Goal: Task Accomplishment & Management: Use online tool/utility

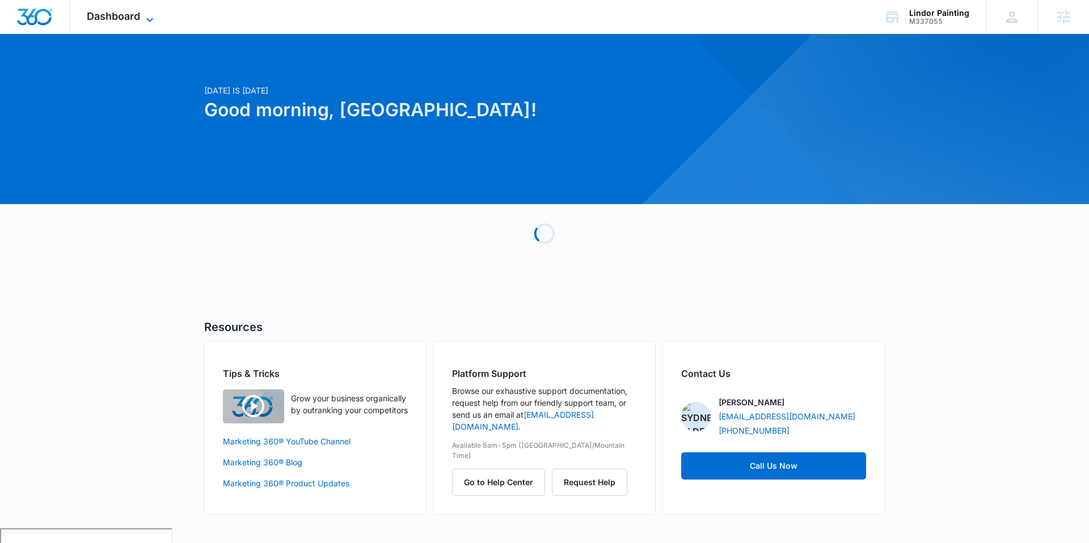
click at [145, 15] on icon at bounding box center [150, 20] width 14 height 14
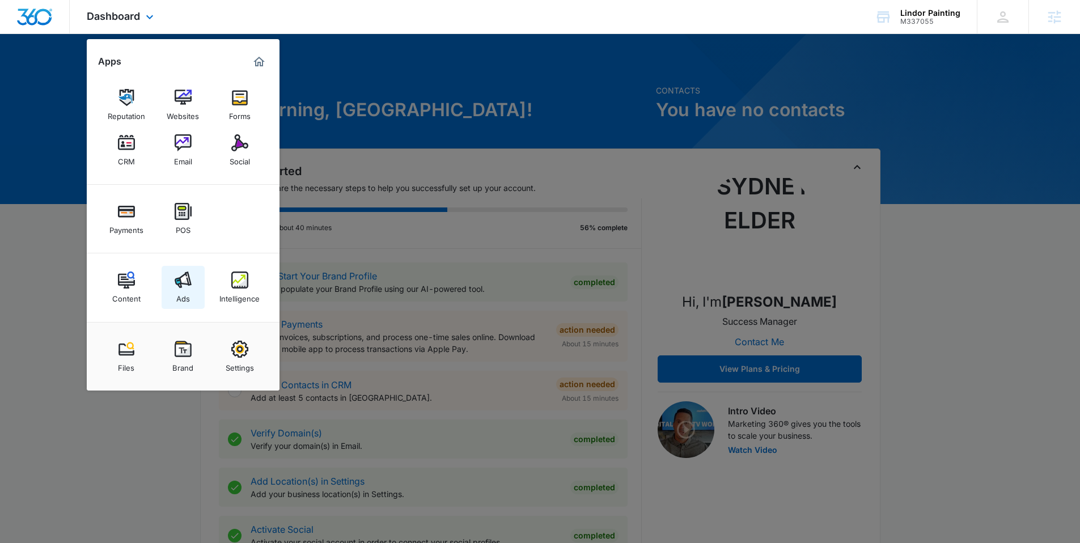
click at [181, 281] on img at bounding box center [183, 280] width 17 height 17
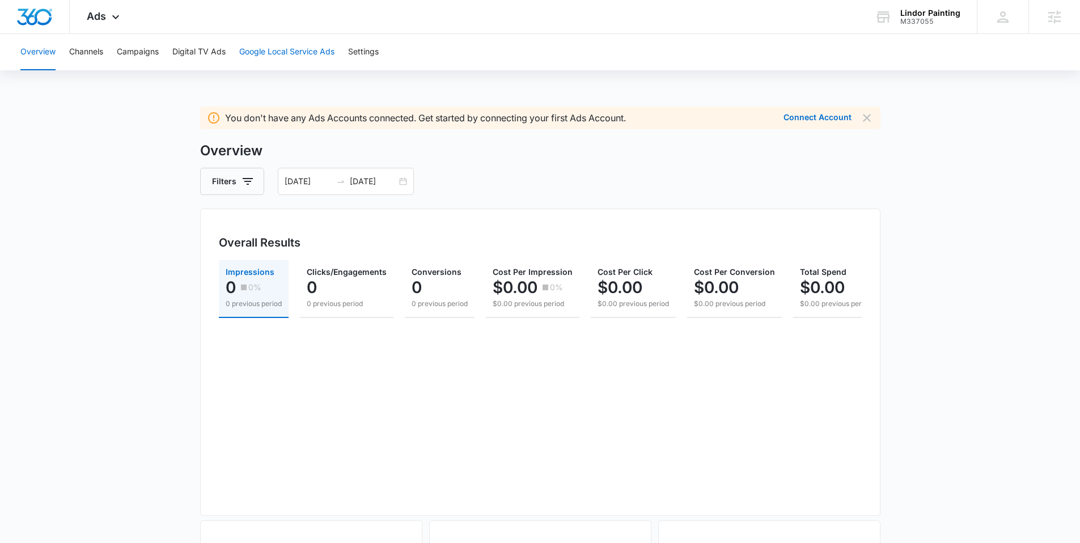
click at [262, 54] on button "Google Local Service Ads" at bounding box center [286, 52] width 95 height 36
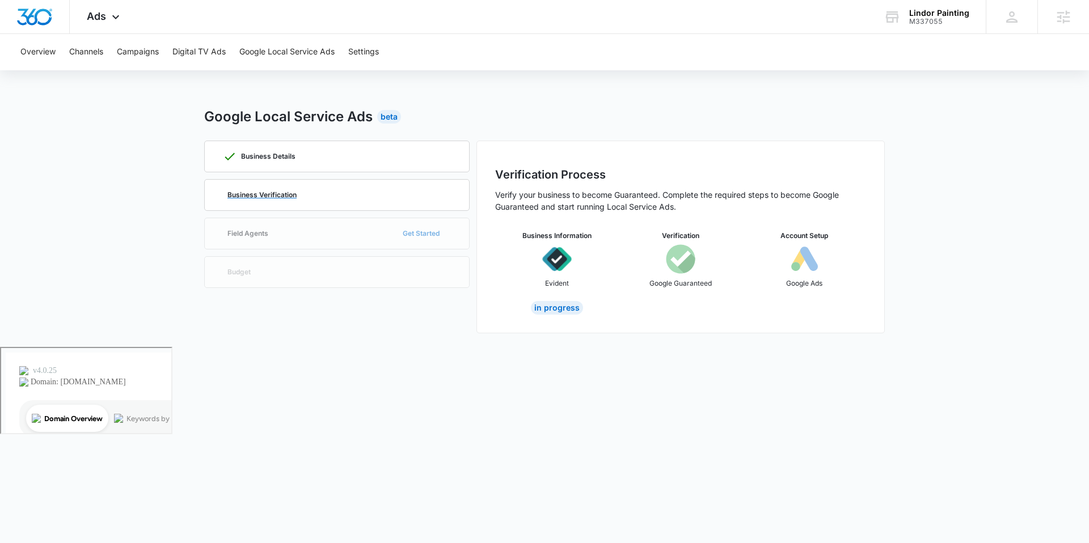
click at [280, 189] on div "Business Verification" at bounding box center [337, 195] width 228 height 31
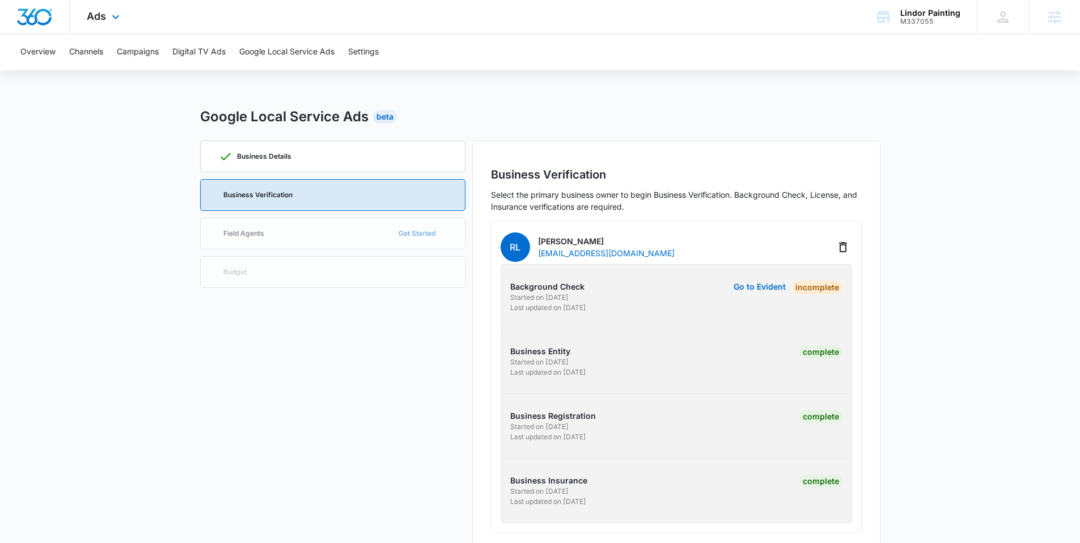
click at [109, 7] on div "Ads Apps Reputation Websites Forms CRM Email Social Payments POS Content Ads In…" at bounding box center [105, 16] width 70 height 33
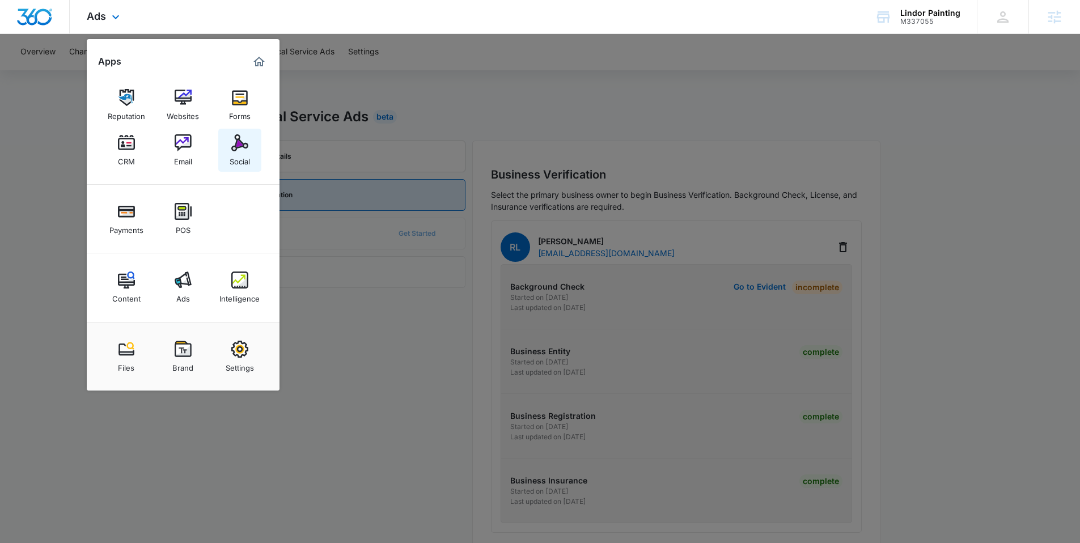
click at [240, 150] on img at bounding box center [239, 142] width 17 height 17
